Goal: Task Accomplishment & Management: Use online tool/utility

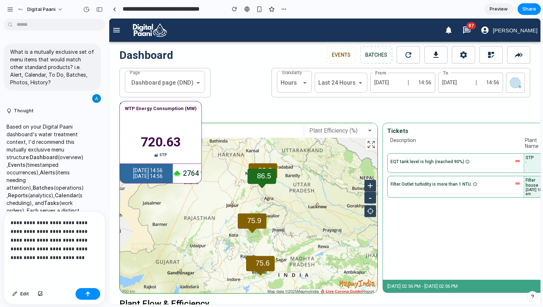
click at [54, 247] on p "**********" at bounding box center [55, 240] width 88 height 44
click at [90, 292] on div "button" at bounding box center [87, 293] width 5 height 5
